Goal: Book appointment/travel/reservation

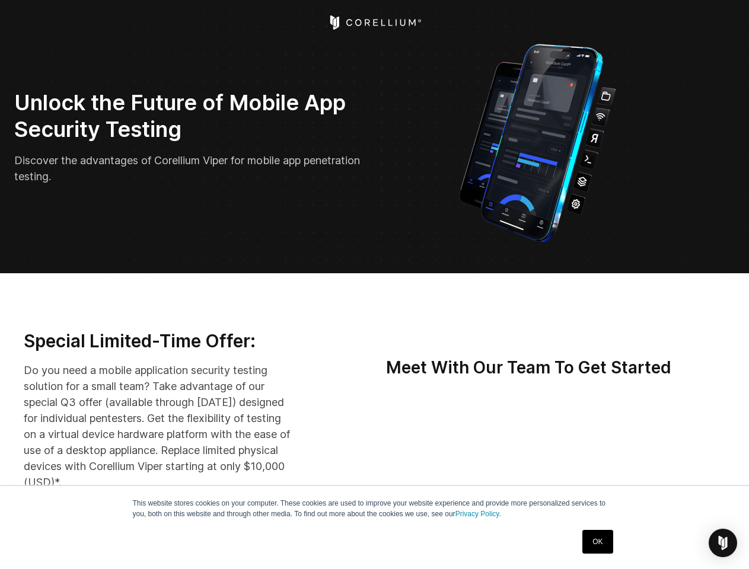
click at [723, 543] on img "Open Intercom Messenger" at bounding box center [723, 543] width 14 height 14
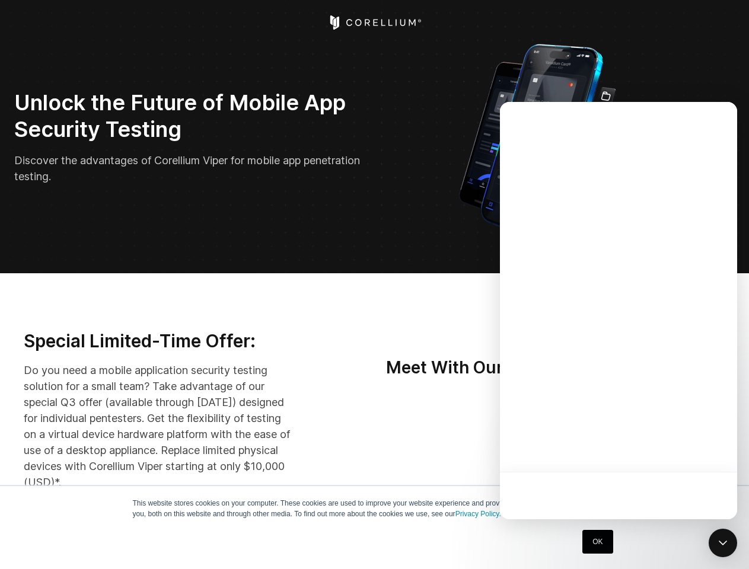
click at [576, 448] on div at bounding box center [618, 311] width 237 height 418
click at [632, 448] on div at bounding box center [618, 311] width 237 height 418
click at [688, 448] on div at bounding box center [618, 311] width 237 height 418
